Goal: Transaction & Acquisition: Purchase product/service

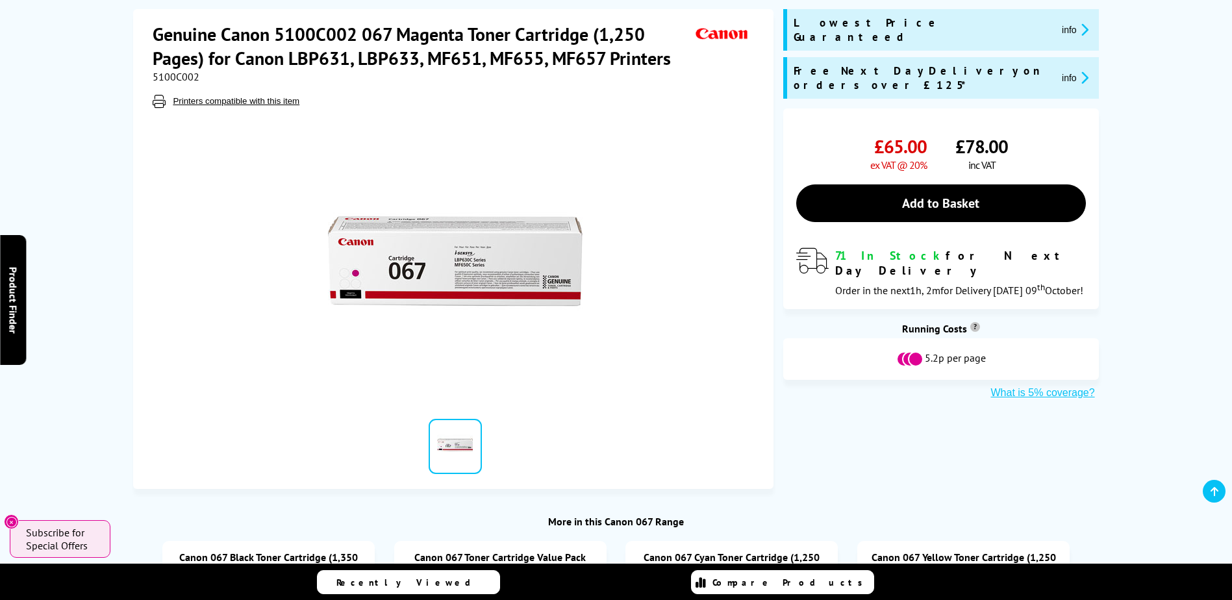
scroll to position [390, 0]
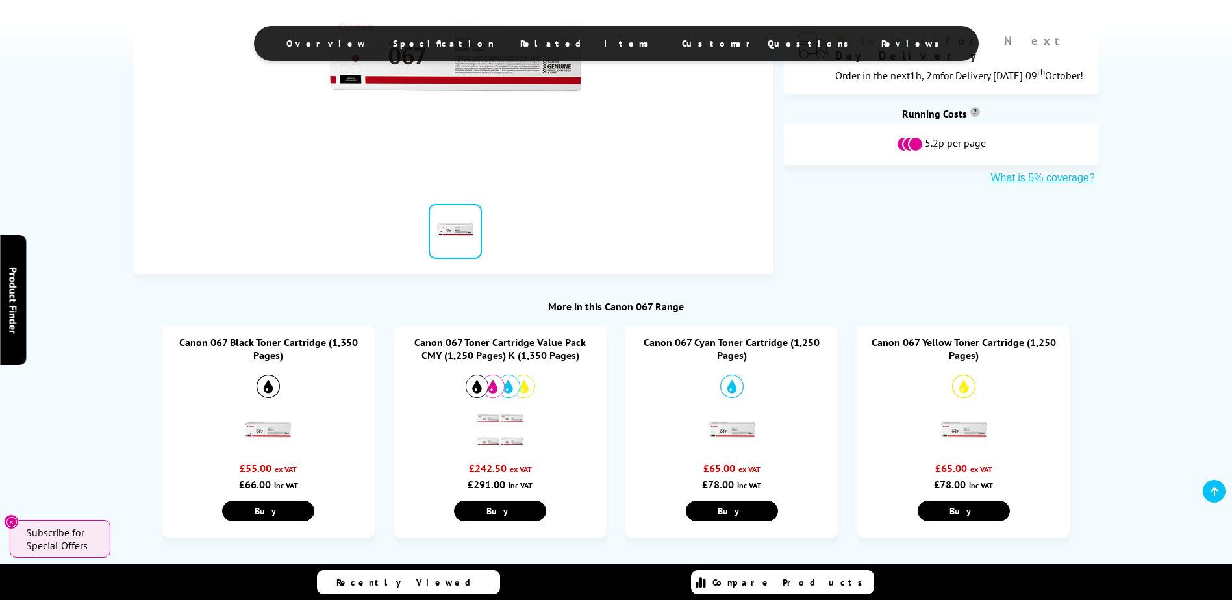
click at [968, 346] on link "Canon 067 Yellow Toner Cartridge (1,250 Pages)" at bounding box center [964, 349] width 184 height 26
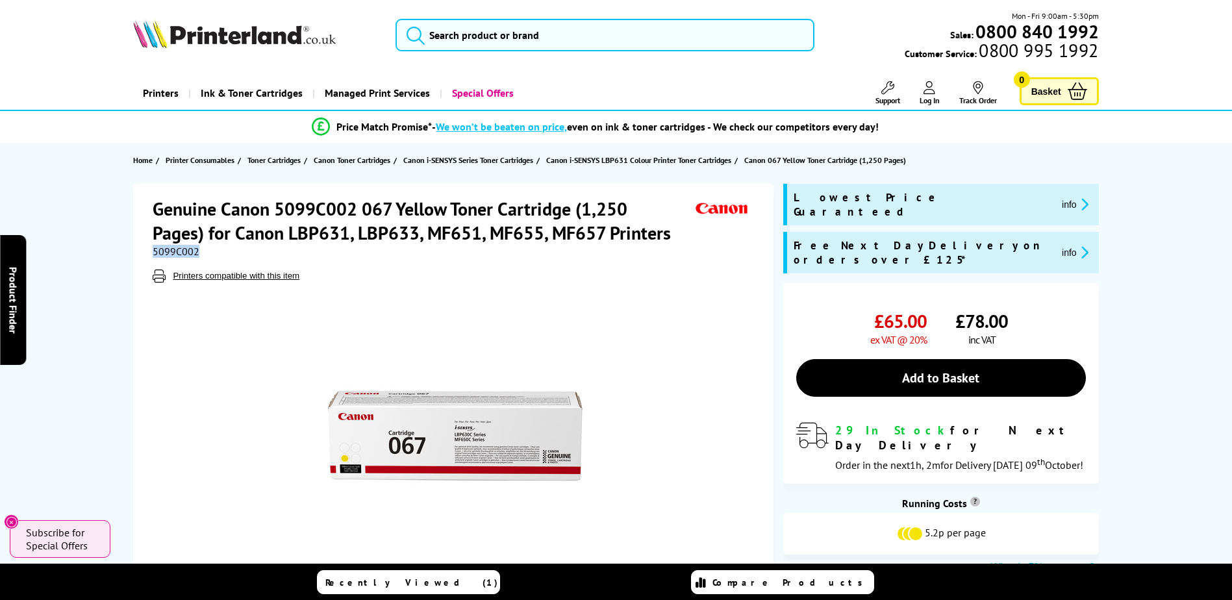
drag, startPoint x: 204, startPoint y: 251, endPoint x: 129, endPoint y: 251, distance: 74.7
click at [129, 251] on div "Genuine Canon 5099C002 067 Yellow Toner Cartridge (1,250 Pages) for Canon LBP63…" at bounding box center [616, 424] width 1039 height 480
copy span "5099C002"
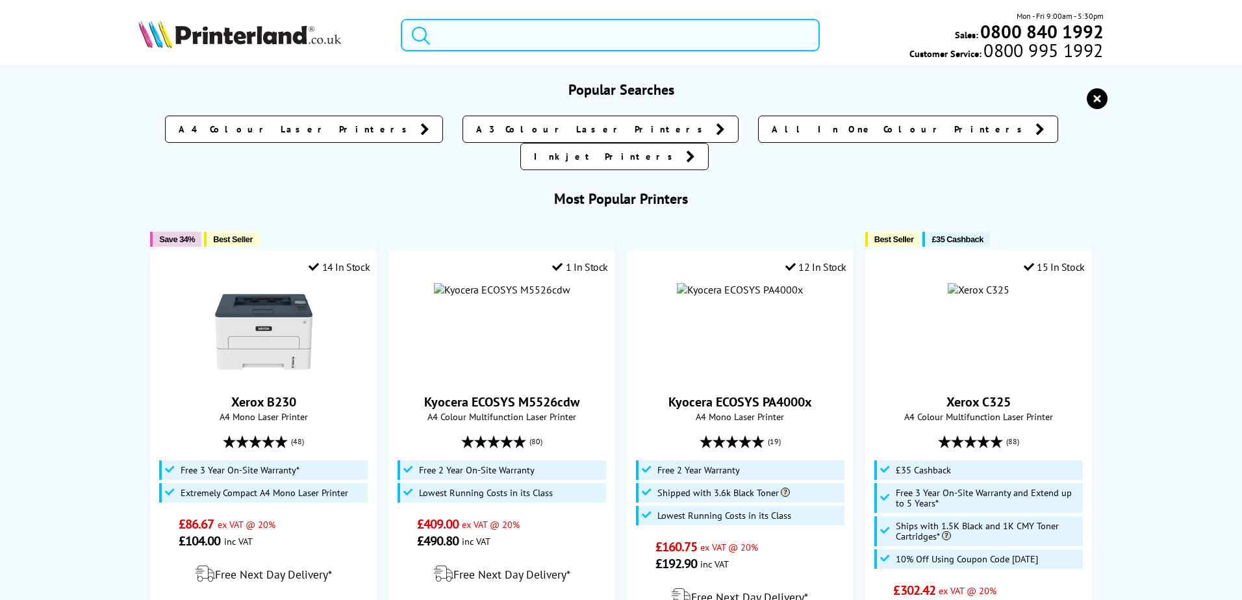
click at [527, 41] on input "search" at bounding box center [610, 35] width 419 height 32
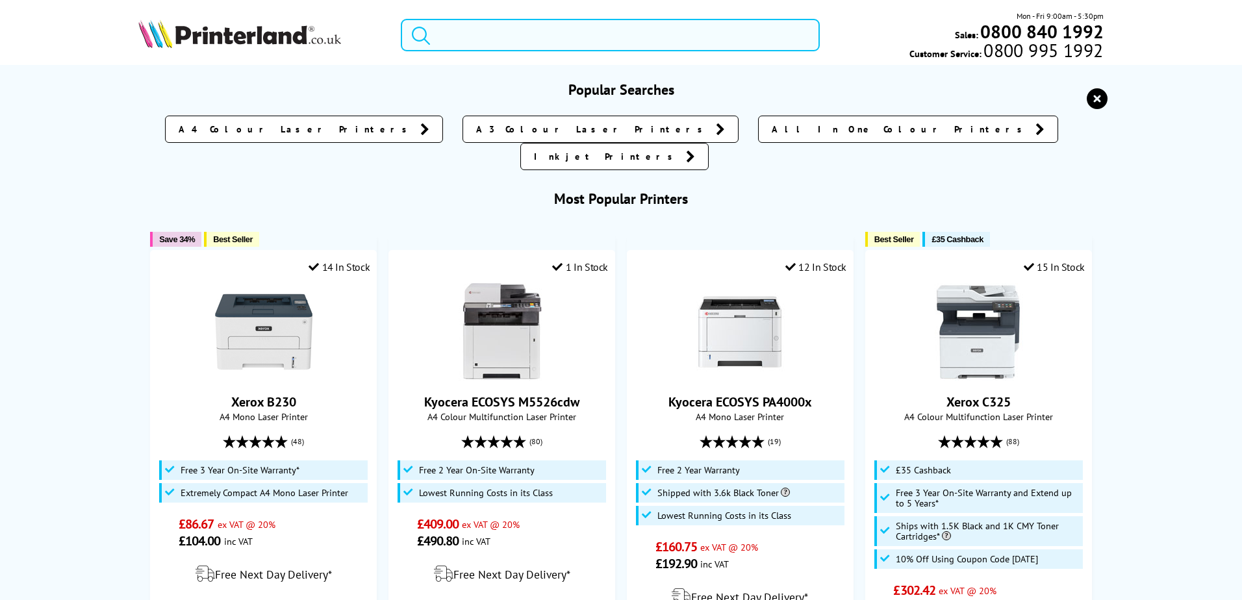
paste input "5099C002"
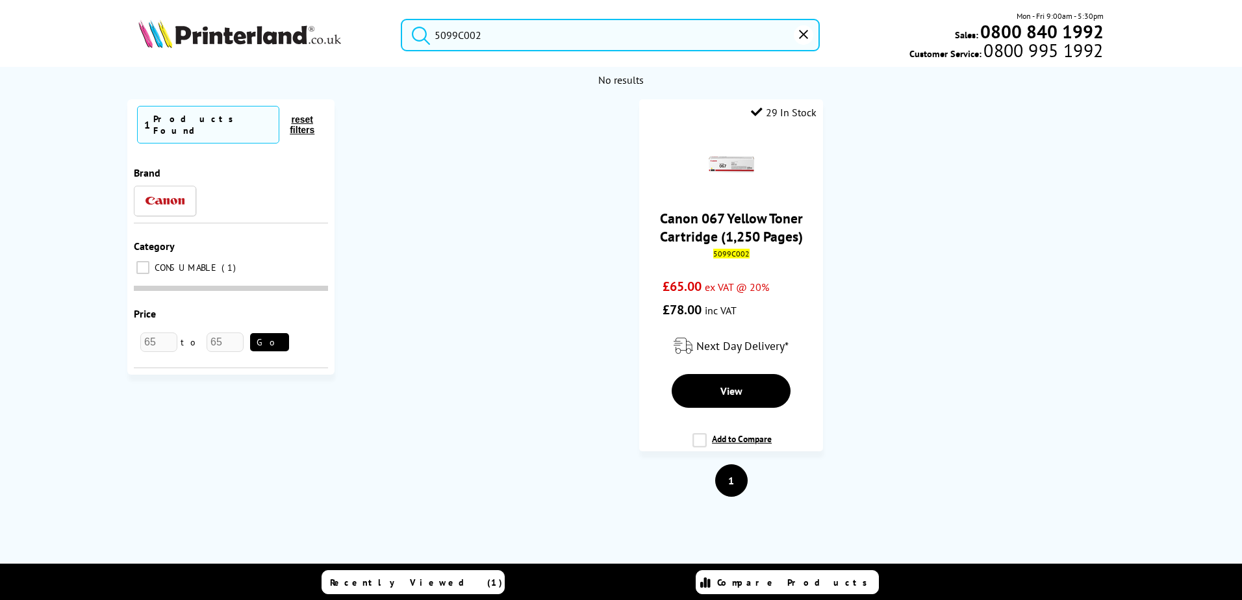
type input "5099C002"
click at [401, 19] on button "submit" at bounding box center [417, 33] width 32 height 29
drag, startPoint x: 798, startPoint y: 32, endPoint x: 759, endPoint y: 30, distance: 39.0
click at [796, 32] on button "reset" at bounding box center [803, 34] width 19 height 19
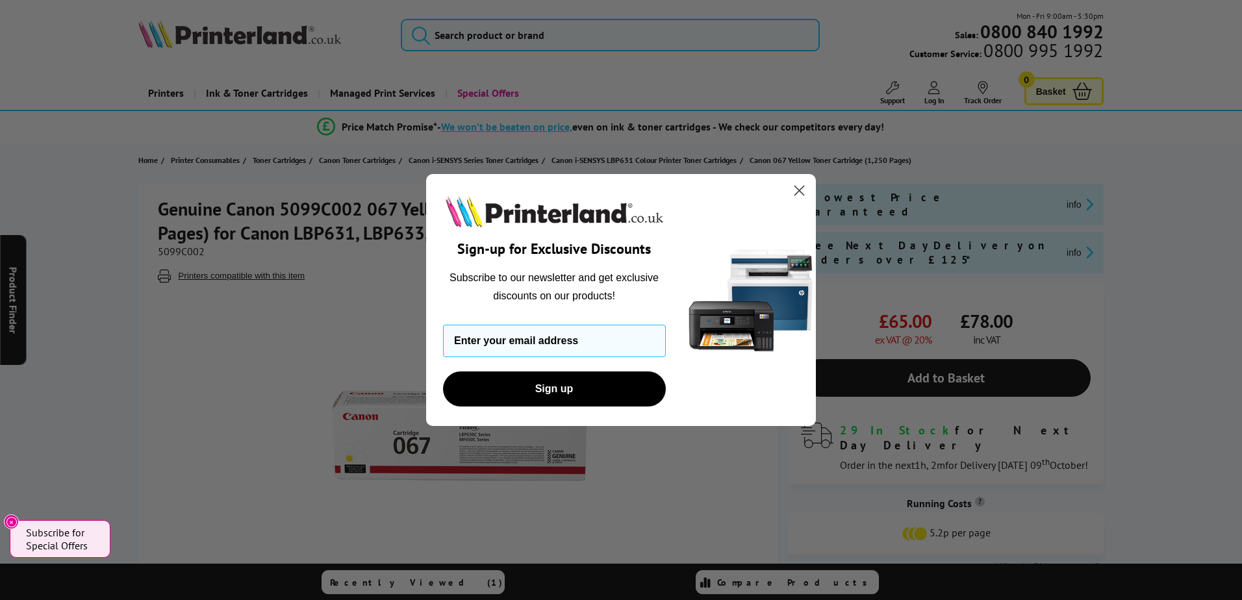
paste input "5101C002"
type input "5101C002"
click at [805, 191] on circle "Close dialog" at bounding box center [799, 190] width 21 height 21
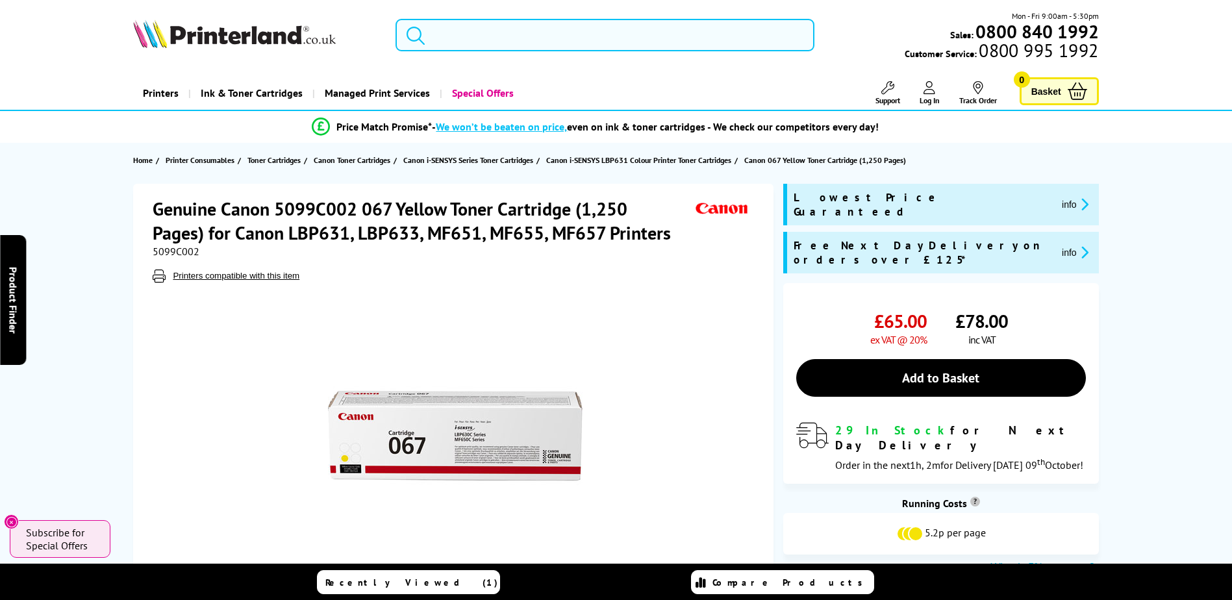
click at [604, 29] on input "search" at bounding box center [605, 35] width 419 height 32
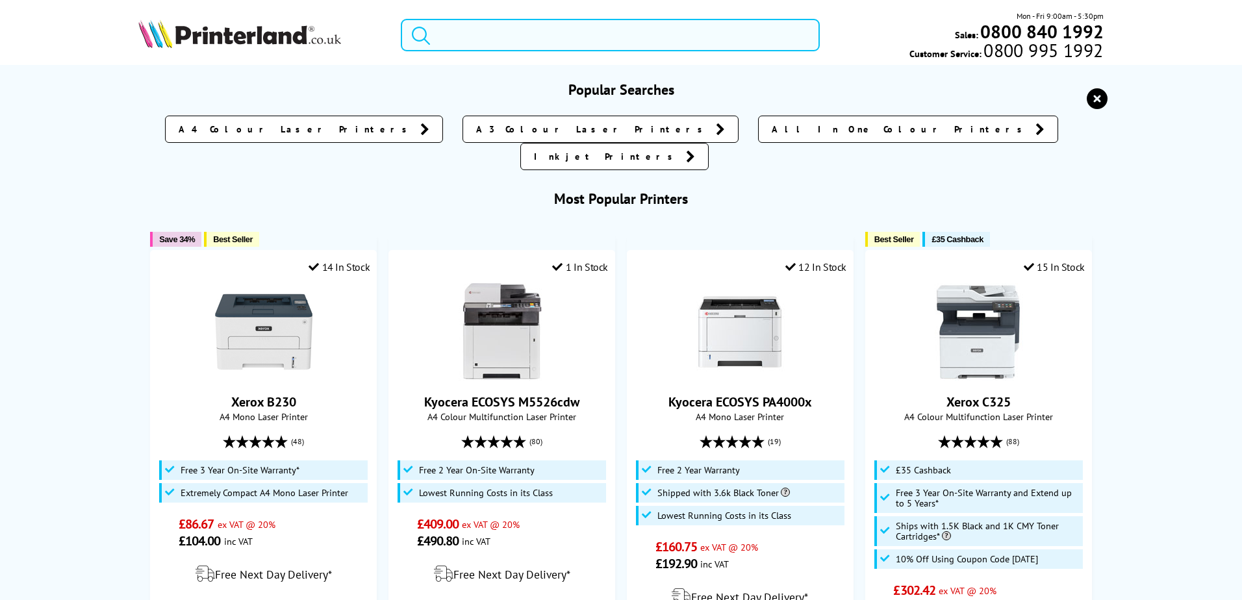
paste input "5101C002"
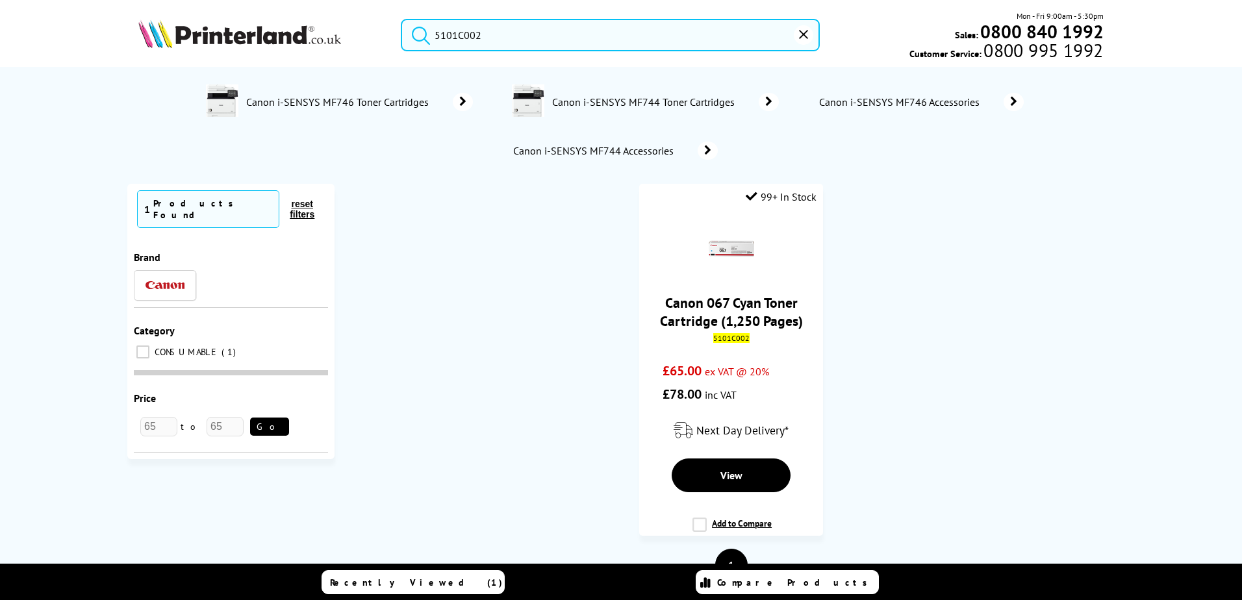
type input "5101C002"
click at [401, 19] on button "submit" at bounding box center [417, 33] width 32 height 29
